Goal: Go to known website: Go to known website

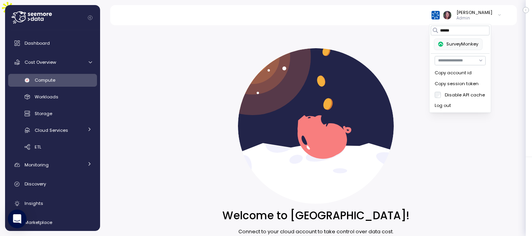
drag, startPoint x: 463, startPoint y: 31, endPoint x: 418, endPoint y: 27, distance: 45.3
click at [418, 27] on body "Action board Let's save 118.32k $ Annually $ 21.02k Saved We have 5 low effort …" at bounding box center [266, 157] width 532 height 314
type input "*"
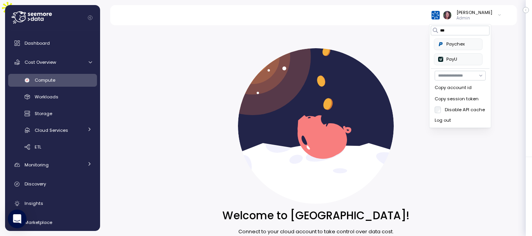
type input "***"
click at [471, 51] on div "Paychex PayU" at bounding box center [458, 52] width 48 height 27
click at [465, 46] on div "Paychex" at bounding box center [458, 44] width 40 height 7
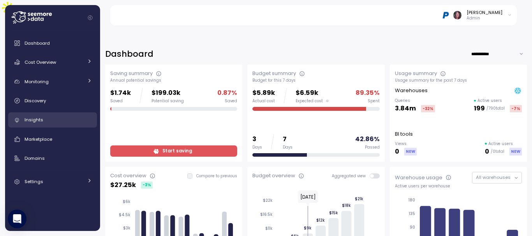
click at [53, 118] on div "Insights" at bounding box center [58, 120] width 67 height 8
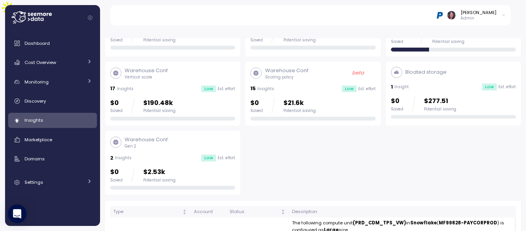
scroll to position [118, 0]
